Goal: Information Seeking & Learning: Learn about a topic

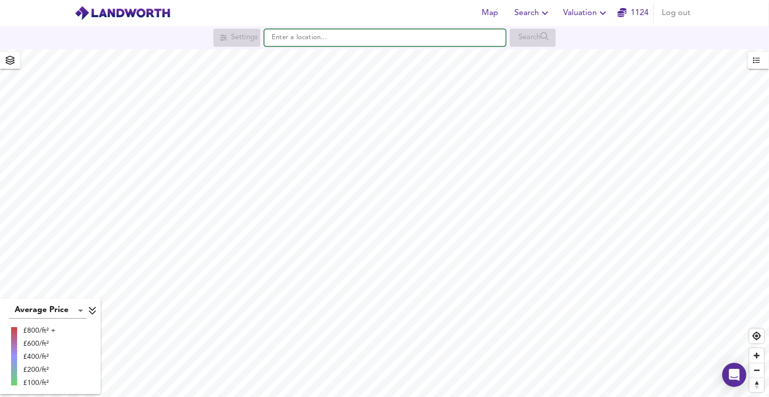
click at [302, 42] on input "text" at bounding box center [384, 37] width 241 height 17
paste input "CM11 1JZ"
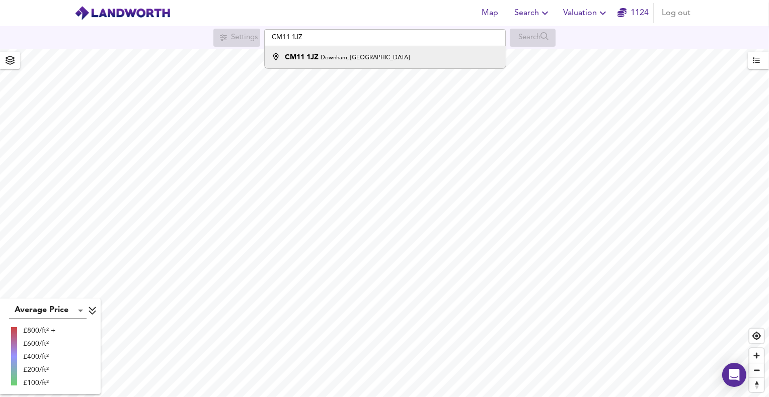
click at [320, 62] on li "CM11 1JZ Downham, [GEOGRAPHIC_DATA]" at bounding box center [385, 57] width 240 height 22
type input "[STREET_ADDRESS]"
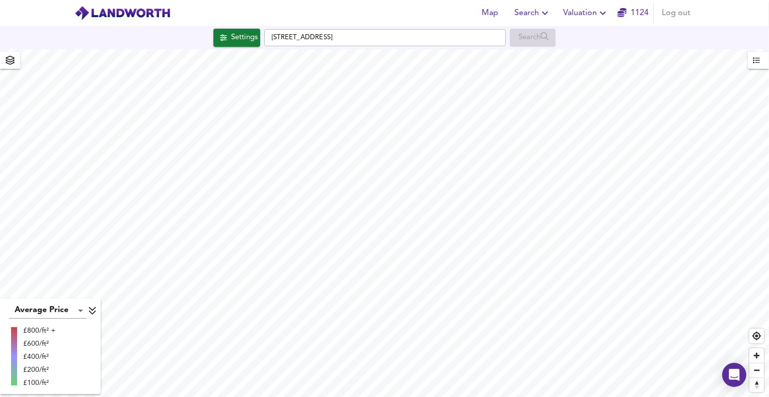
checkbox input "false"
checkbox input "true"
